Goal: Task Accomplishment & Management: Use online tool/utility

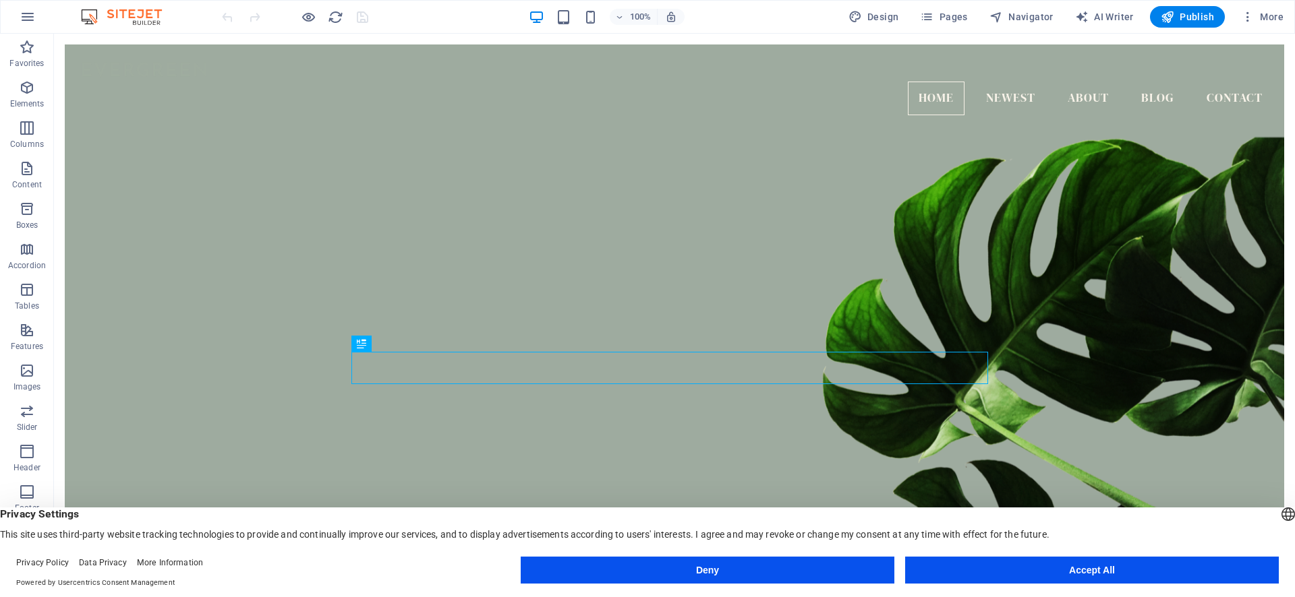
click at [882, 28] on div "100% Design Pages Navigator AI Writer Publish More" at bounding box center [647, 17] width 1293 height 32
click at [1034, 593] on footer "Privacy Policy Data Privacy More Information Powered by Usercentrics Consent Ma…" at bounding box center [647, 573] width 1295 height 49
click at [1042, 571] on button "Accept All" at bounding box center [1092, 570] width 374 height 27
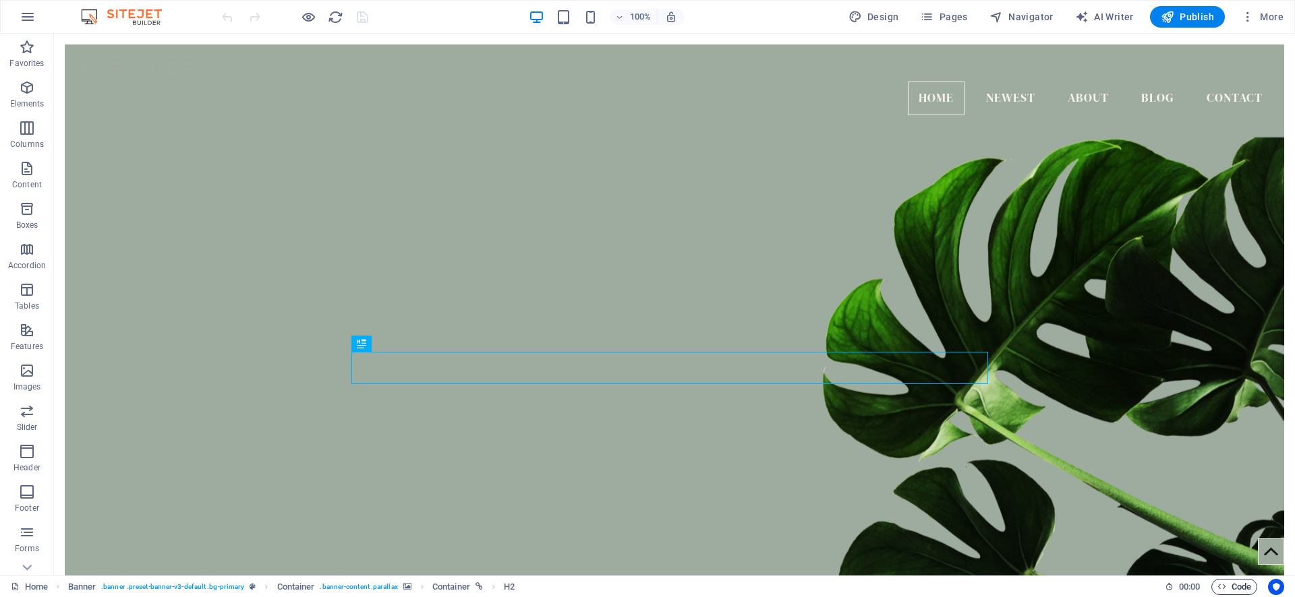
click at [1214, 586] on button "Code" at bounding box center [1234, 587] width 46 height 16
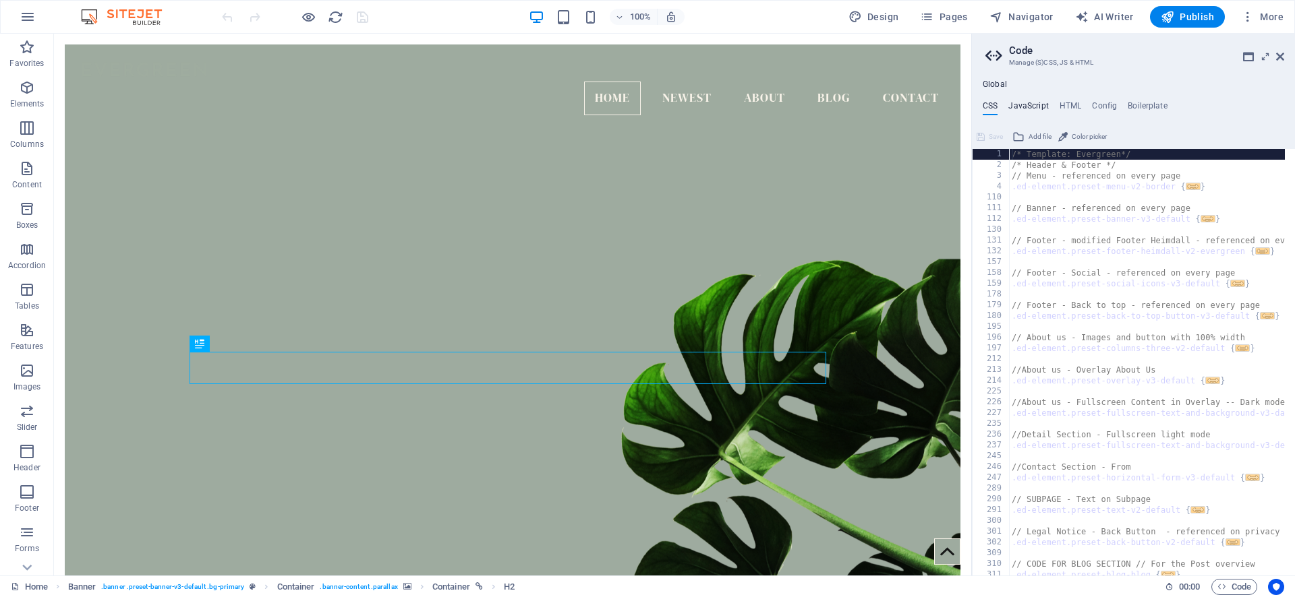
click at [1034, 105] on h4 "JavaScript" at bounding box center [1028, 108] width 40 height 15
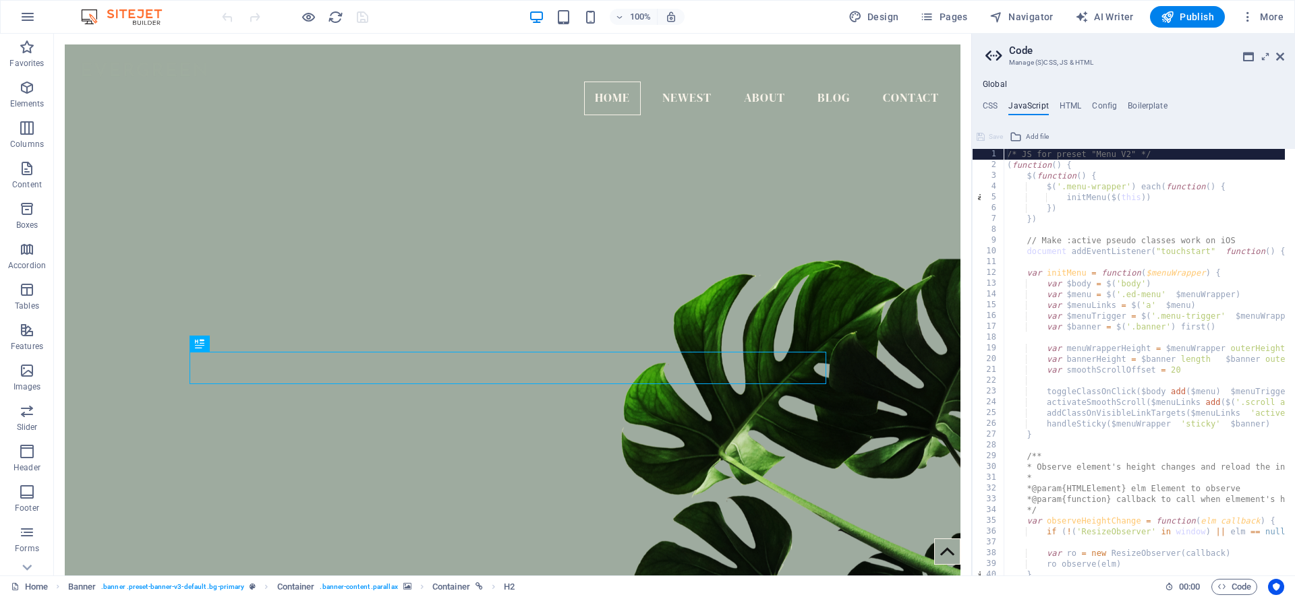
type textarea "initMenu($(this))"
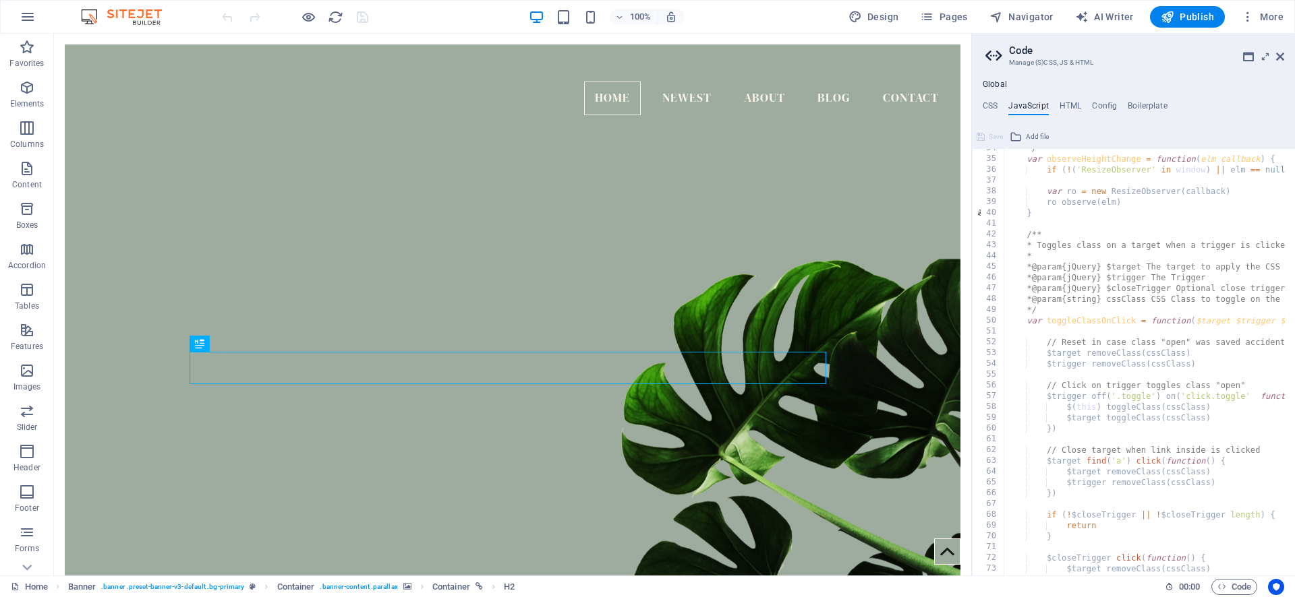
scroll to position [2798, 0]
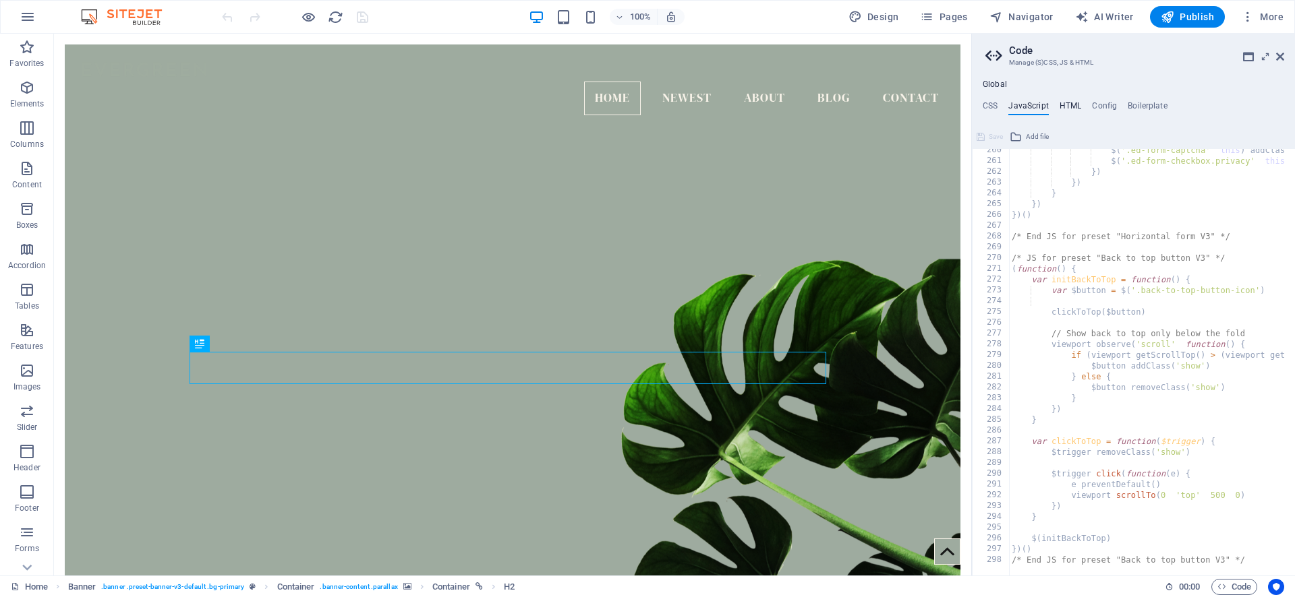
click at [1074, 110] on h4 "HTML" at bounding box center [1070, 108] width 22 height 15
type textarea "<a href="#main-content" class="wv-link-content button">Skip to main content</a>"
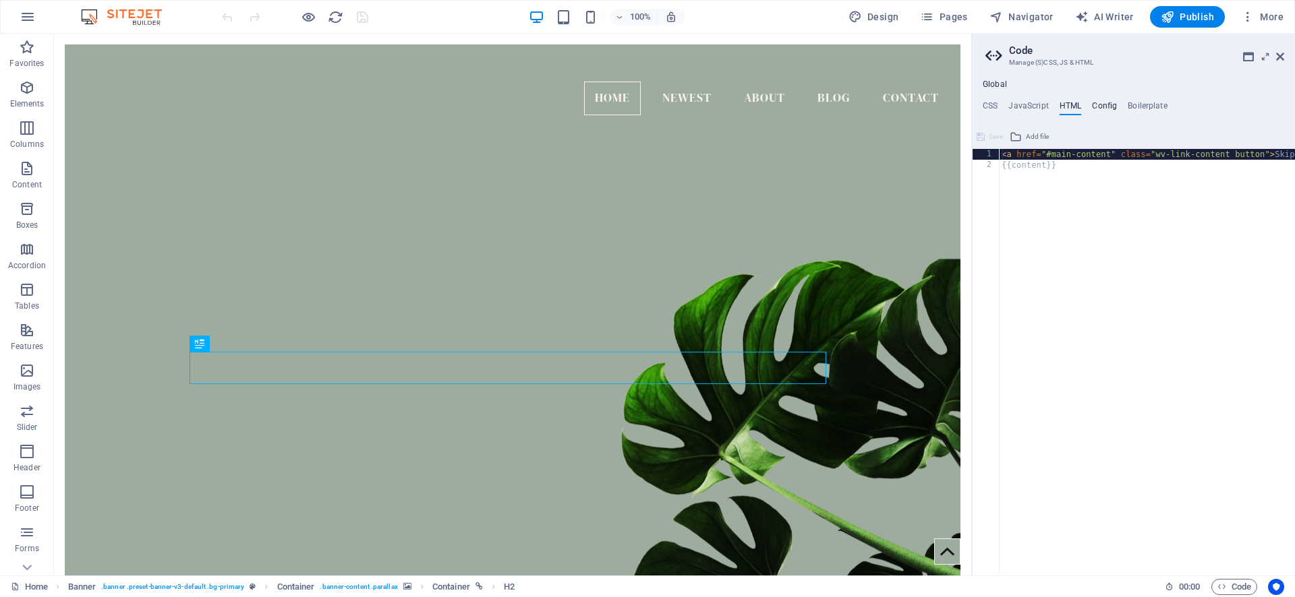
click at [1115, 107] on h4 "Config" at bounding box center [1104, 108] width 25 height 15
type textarea "$fz-h5-all: (50px, 17px, 30px);"
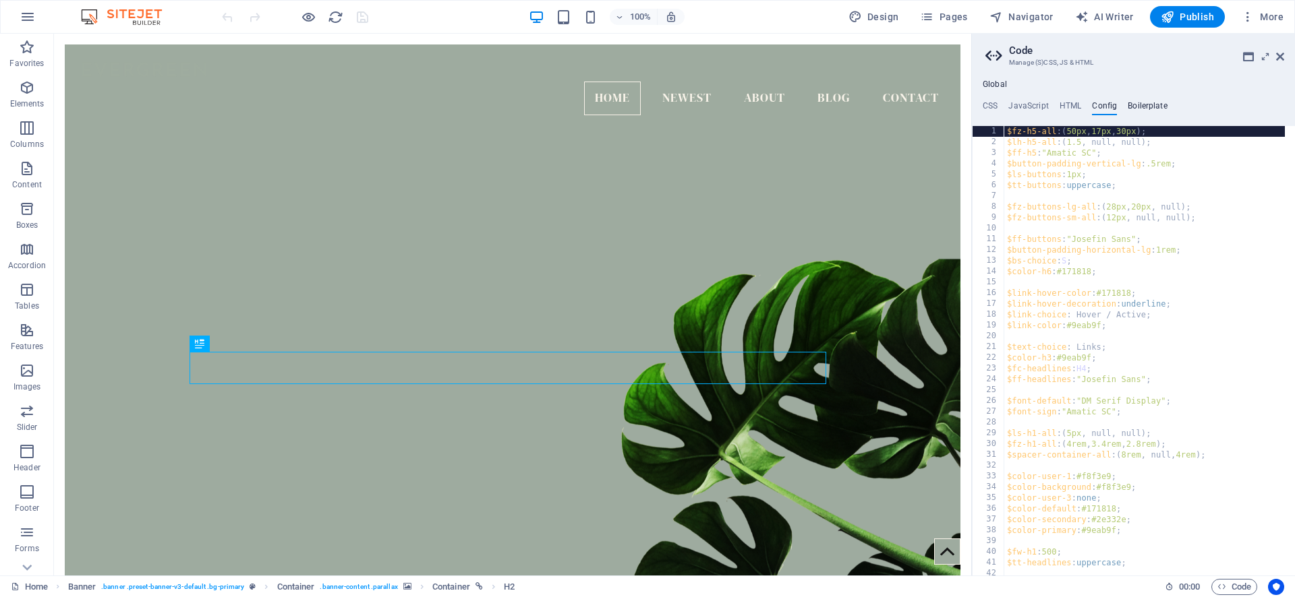
click at [1145, 103] on h4 "Boilerplate" at bounding box center [1147, 108] width 40 height 15
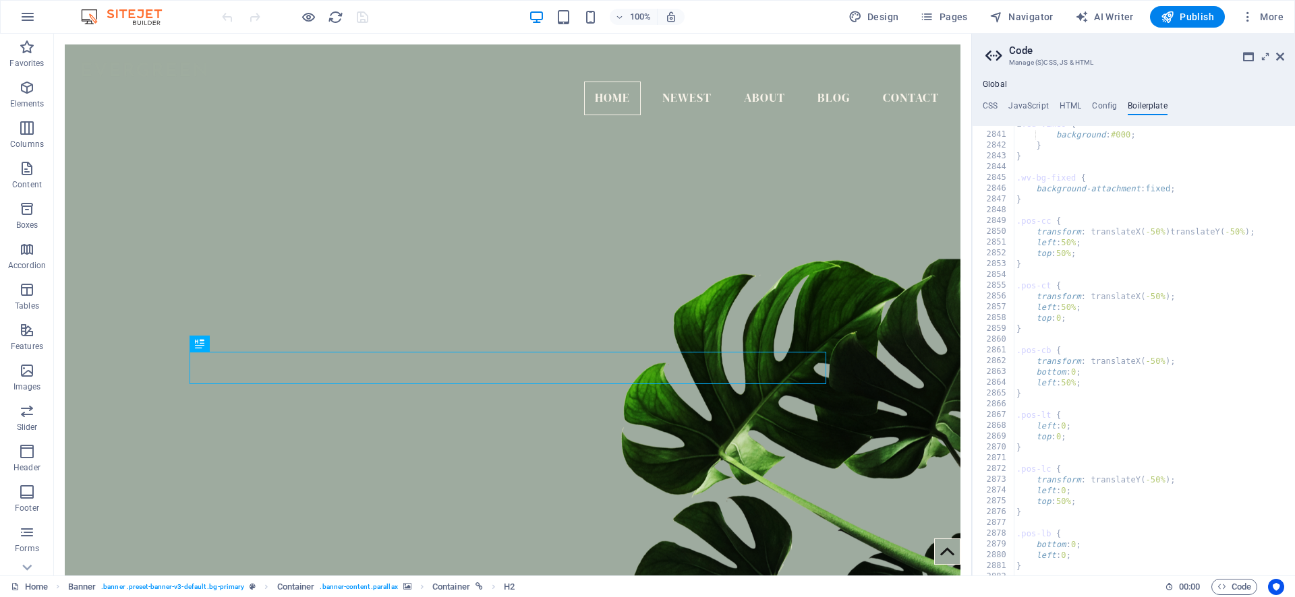
scroll to position [16737, 0]
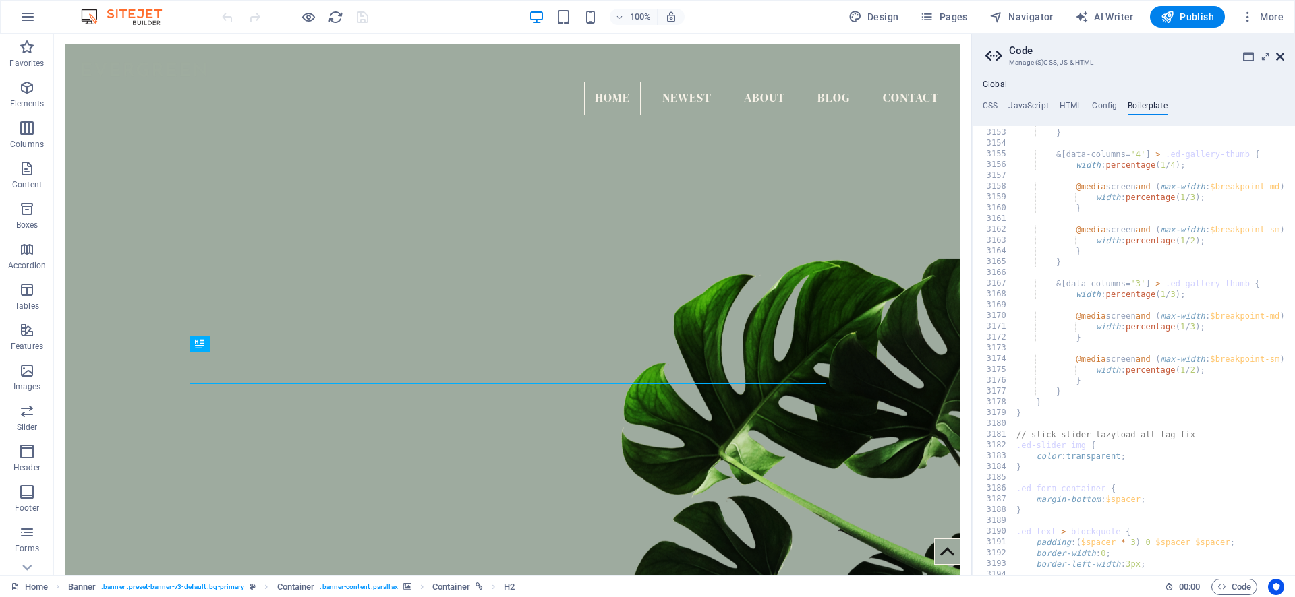
click at [1280, 54] on icon at bounding box center [1280, 56] width 8 height 11
